Goal: Information Seeking & Learning: Learn about a topic

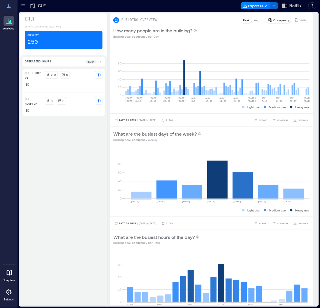
click at [21, 6] on icon at bounding box center [23, 6] width 6 height 6
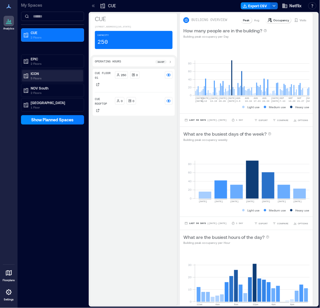
click at [36, 73] on p "ICON" at bounding box center [55, 73] width 49 height 5
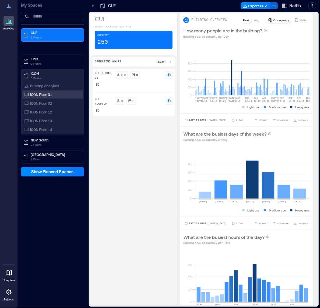
click at [53, 96] on div "ICON Floor 01" at bounding box center [51, 95] width 57 height 6
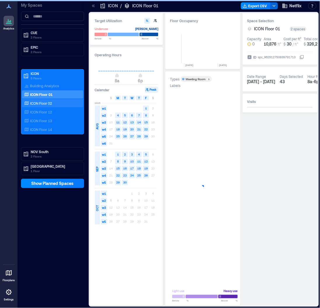
scroll to position [0, 2363]
click at [49, 103] on p "ICON Floor 02" at bounding box center [41, 103] width 22 height 5
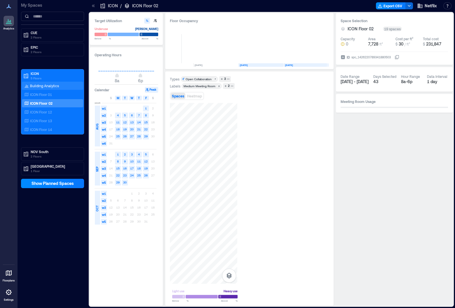
scroll to position [0, 169]
